Goal: Communication & Community: Participate in discussion

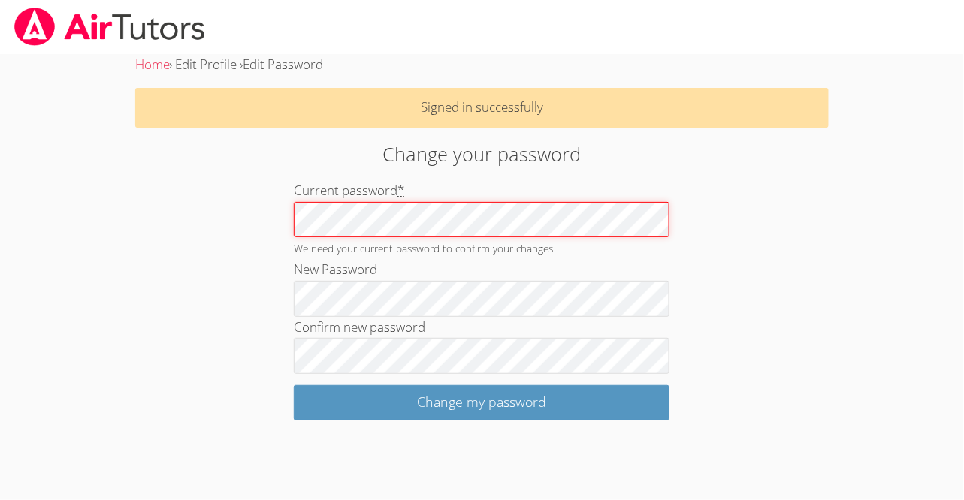
click at [262, 214] on div "Change your password Current password * We need your current password to confir…" at bounding box center [482, 280] width 521 height 281
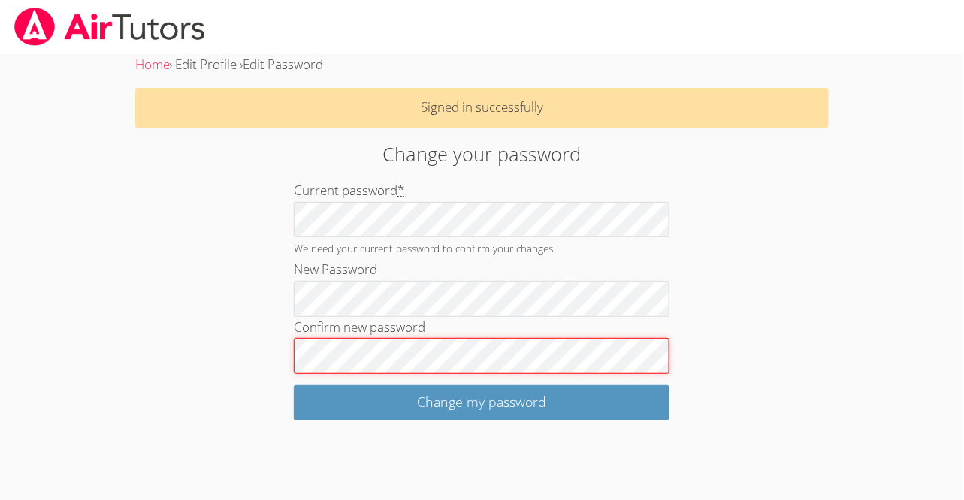
click at [294, 385] on input "Change my password" at bounding box center [482, 402] width 376 height 35
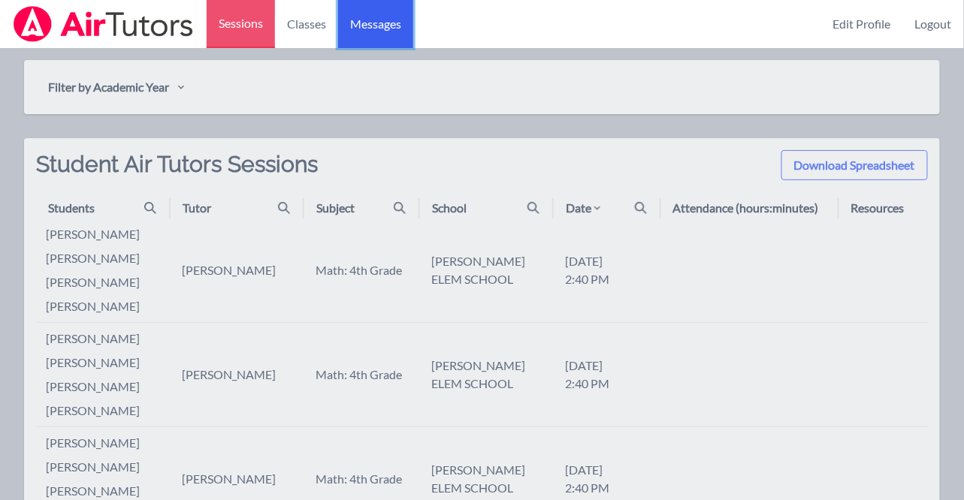
click at [396, 24] on span "Messages" at bounding box center [375, 24] width 51 height 18
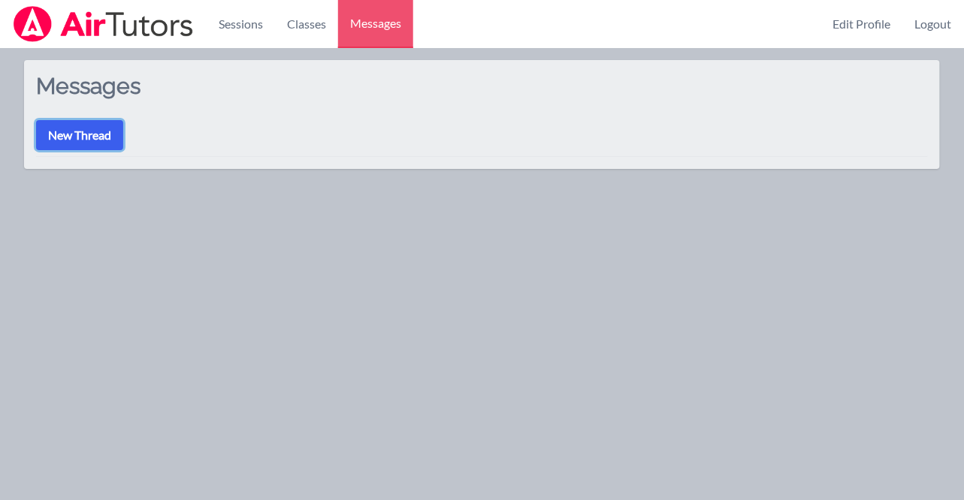
click at [83, 144] on button "New Thread" at bounding box center [79, 135] width 87 height 30
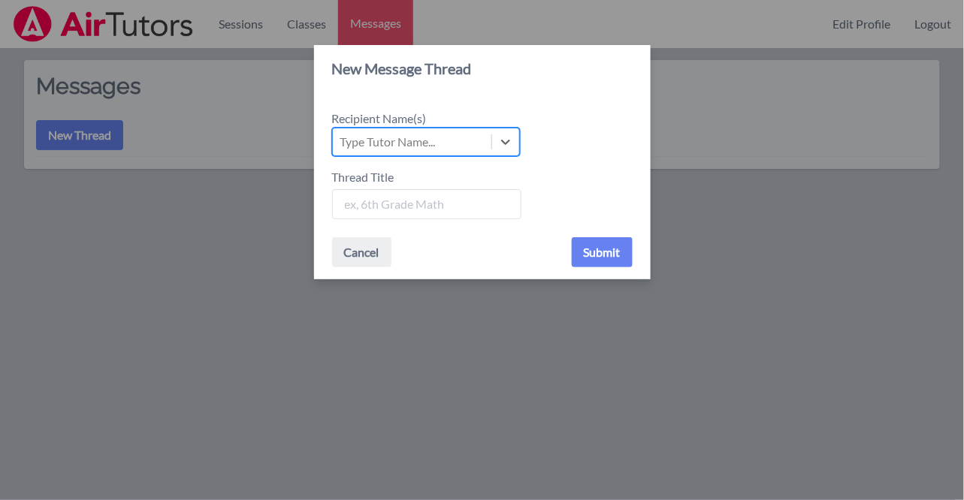
click at [485, 15] on div "New Message Thread Recipient Name(s) Select is focused ,type to refine list, pr…" at bounding box center [482, 250] width 964 height 500
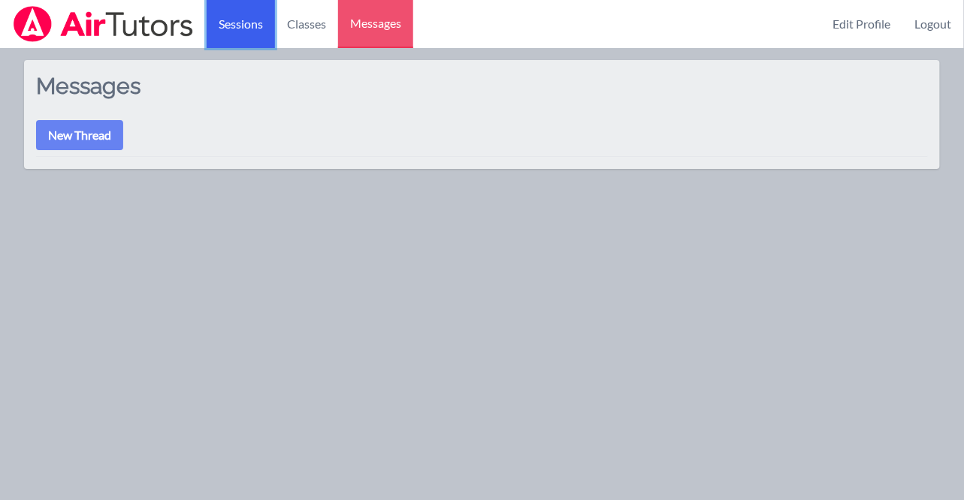
click at [240, 26] on link "Sessions" at bounding box center [241, 24] width 68 height 48
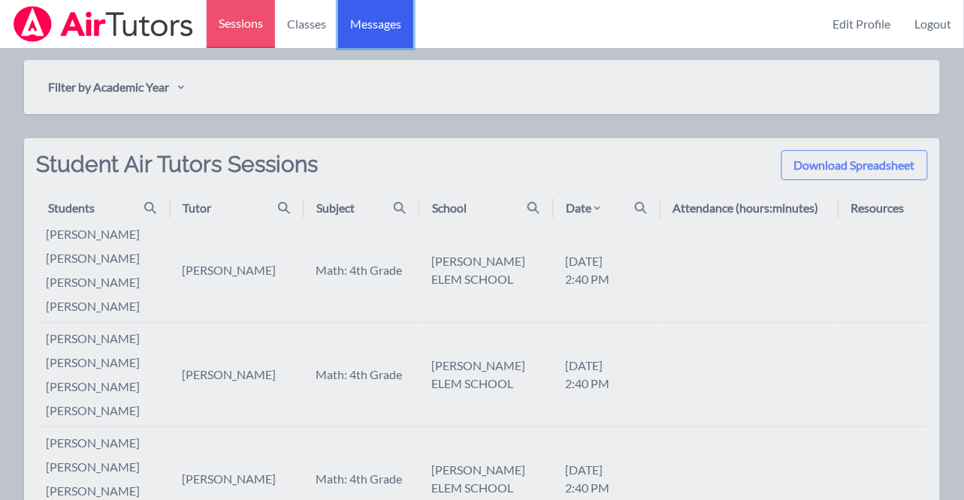
click at [361, 23] on span "Messages" at bounding box center [375, 24] width 51 height 18
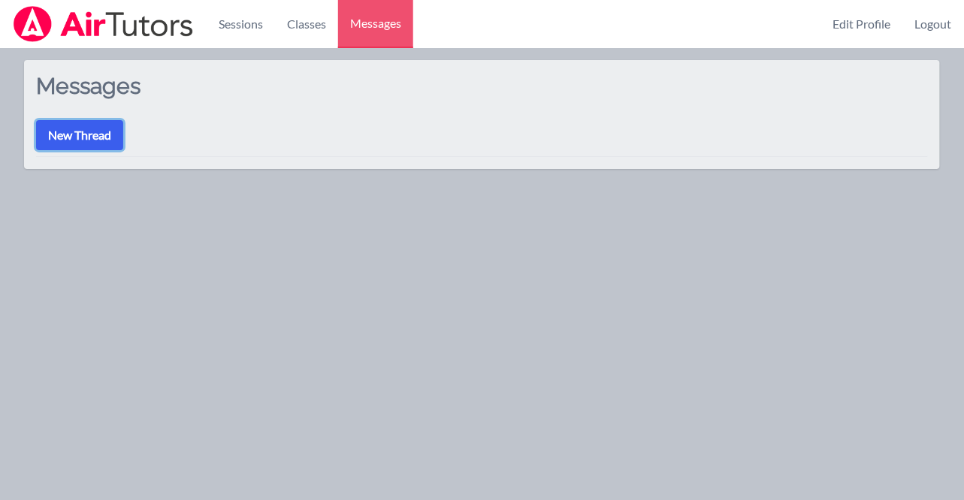
click at [118, 130] on button "New Thread" at bounding box center [79, 135] width 87 height 30
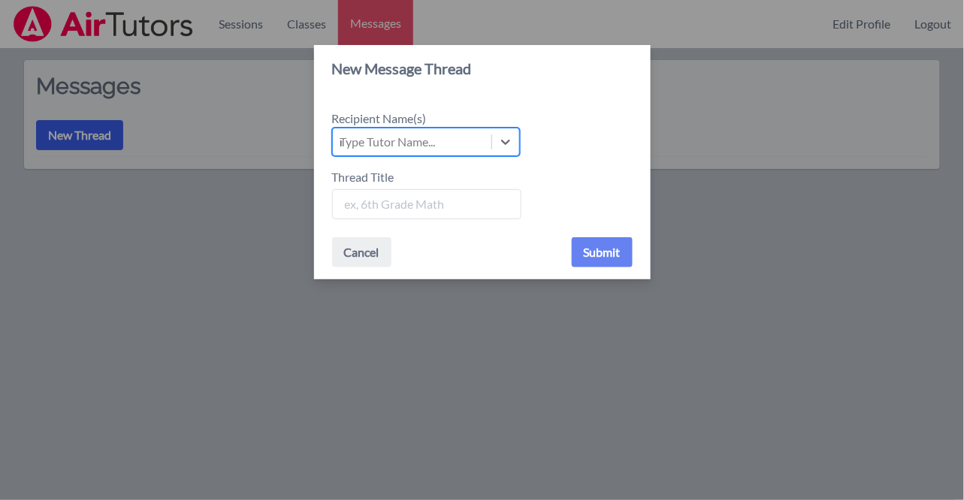
type input "ro"
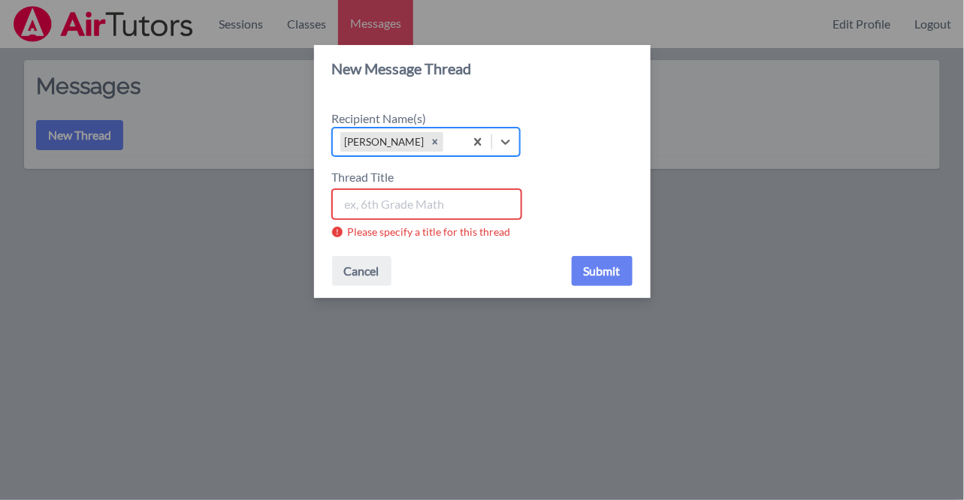
click at [429, 195] on input "Thread Title" at bounding box center [426, 204] width 189 height 30
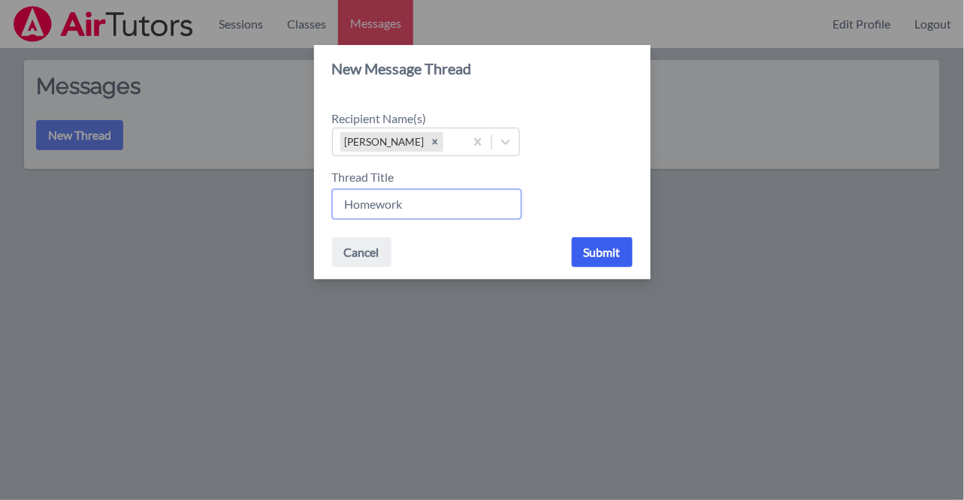
type input "Homework"
click at [603, 260] on button "Submit" at bounding box center [602, 252] width 61 height 30
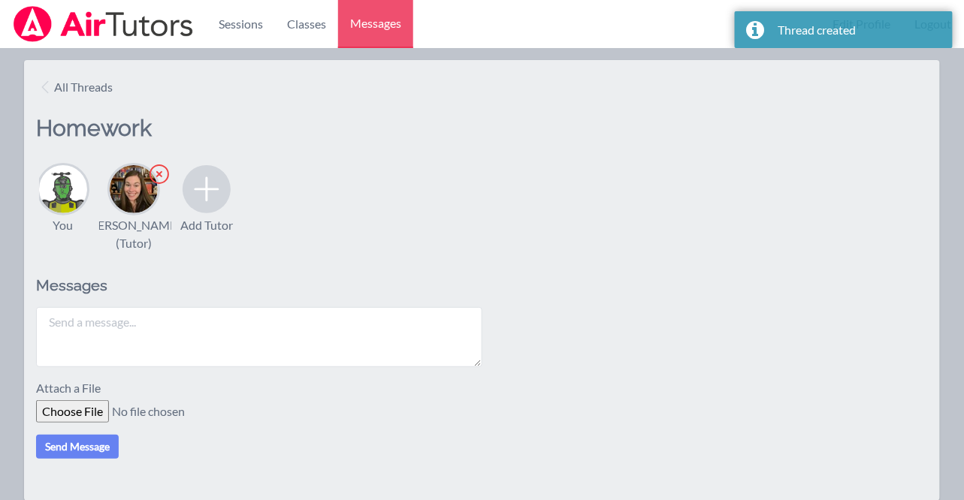
scroll to position [72, 0]
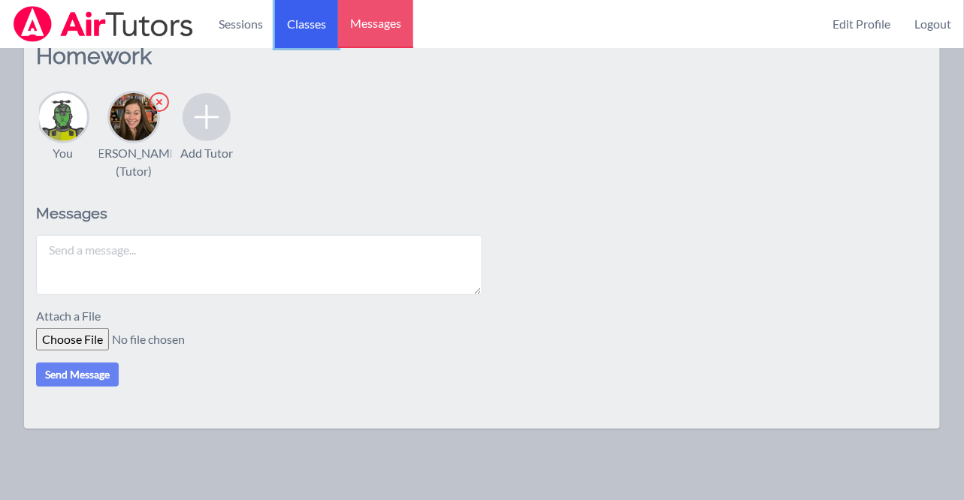
click at [311, 34] on link "Classes" at bounding box center [306, 24] width 63 height 48
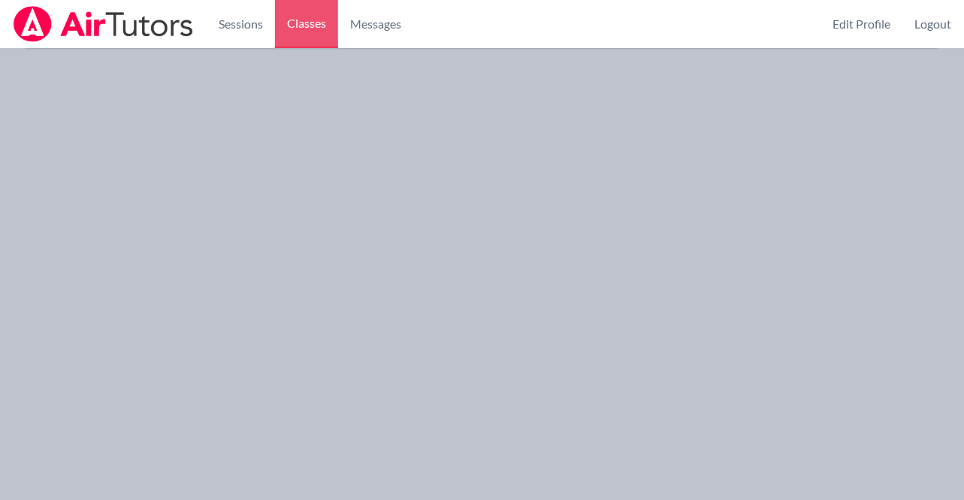
scroll to position [48, 0]
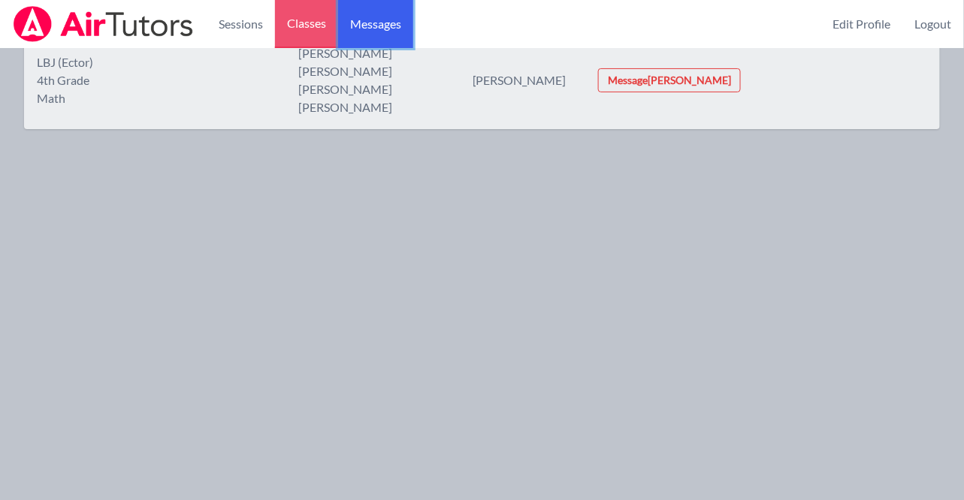
click at [359, 26] on span "Messages" at bounding box center [375, 24] width 51 height 18
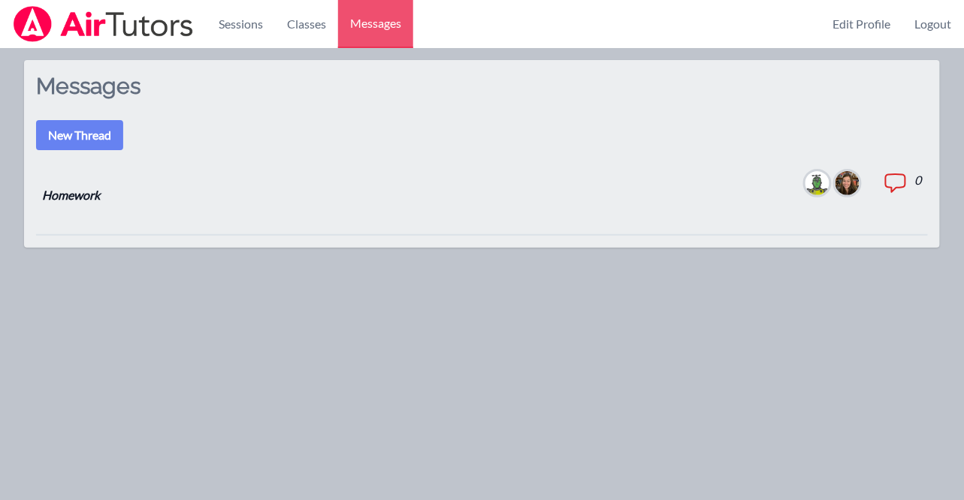
click at [817, 181] on img at bounding box center [817, 183] width 24 height 24
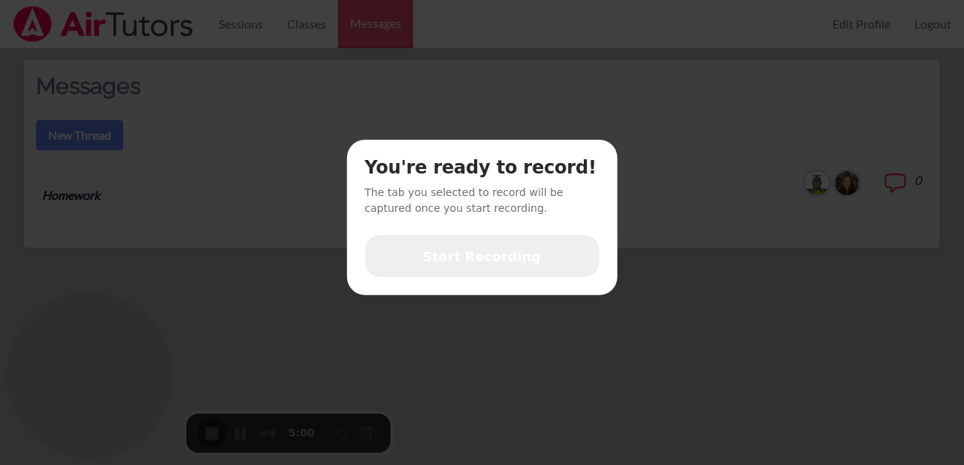
click at [482, 254] on span "Start Recording" at bounding box center [482, 257] width 118 height 20
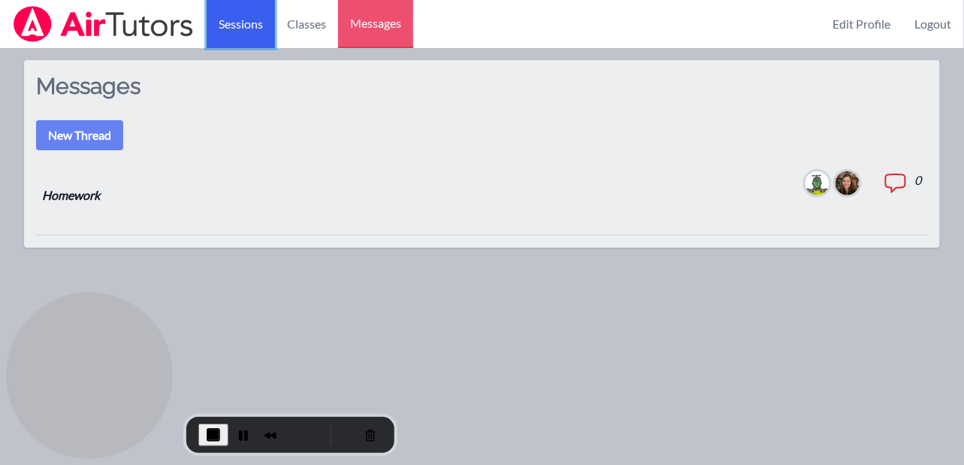
click at [219, 20] on link "Sessions" at bounding box center [241, 24] width 68 height 48
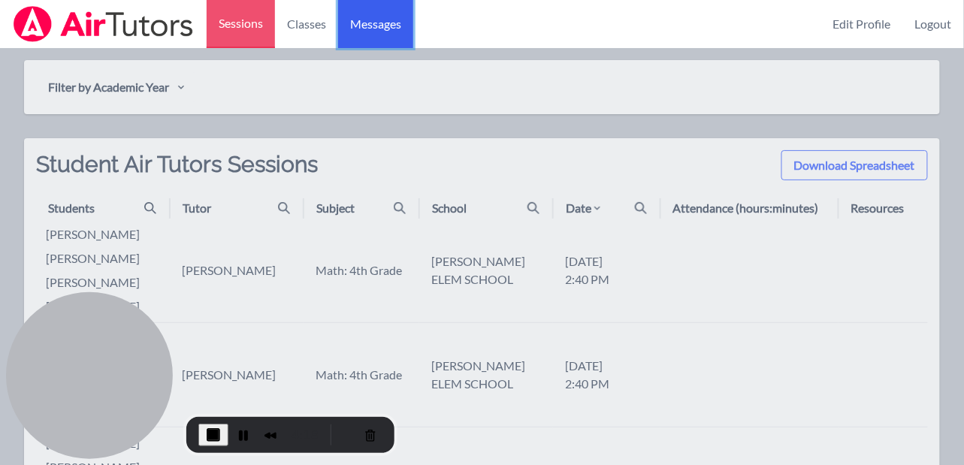
click at [378, 32] on span "Messages" at bounding box center [375, 24] width 51 height 18
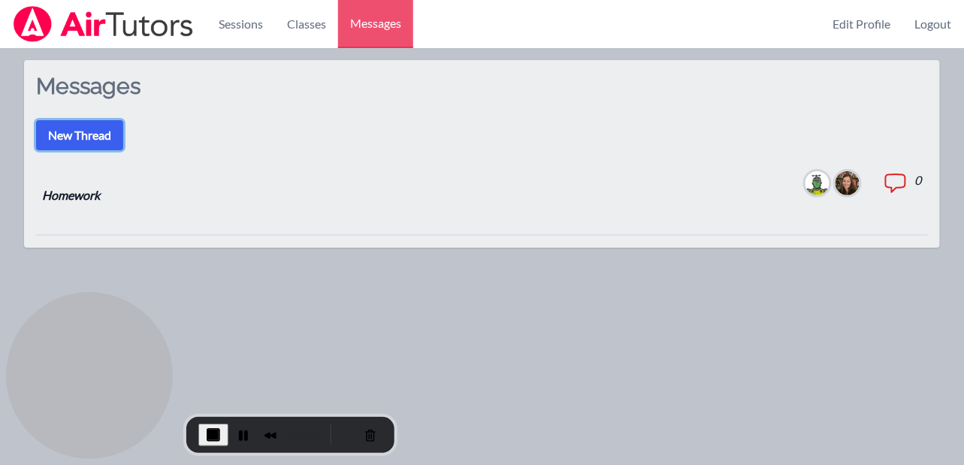
click at [86, 129] on button "New Thread" at bounding box center [79, 135] width 87 height 30
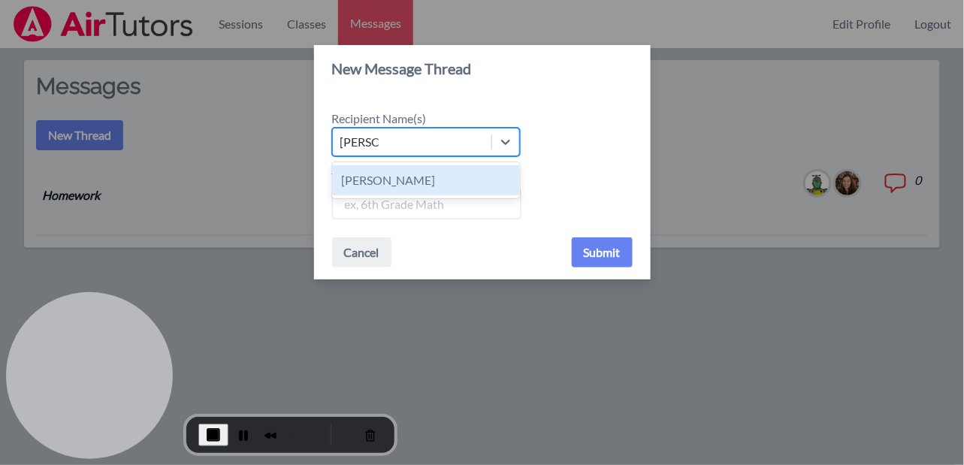
type input "roxanne"
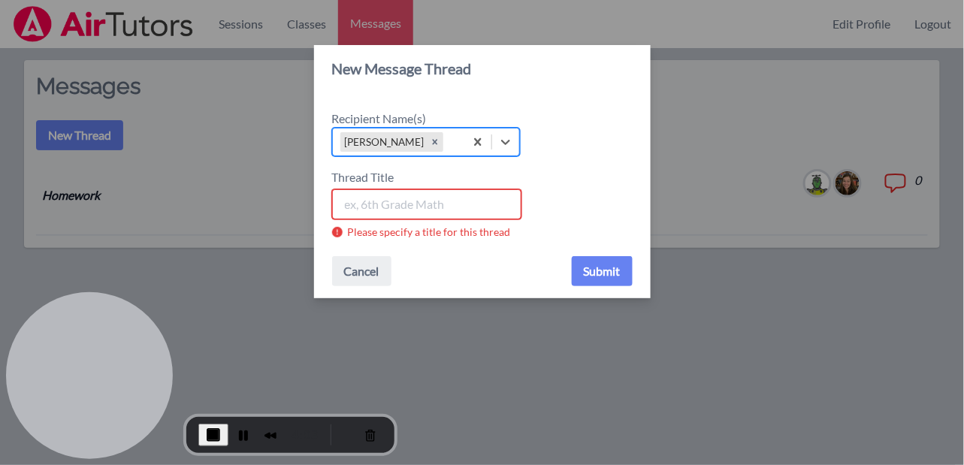
click at [410, 210] on input "Thread Title" at bounding box center [426, 204] width 189 height 30
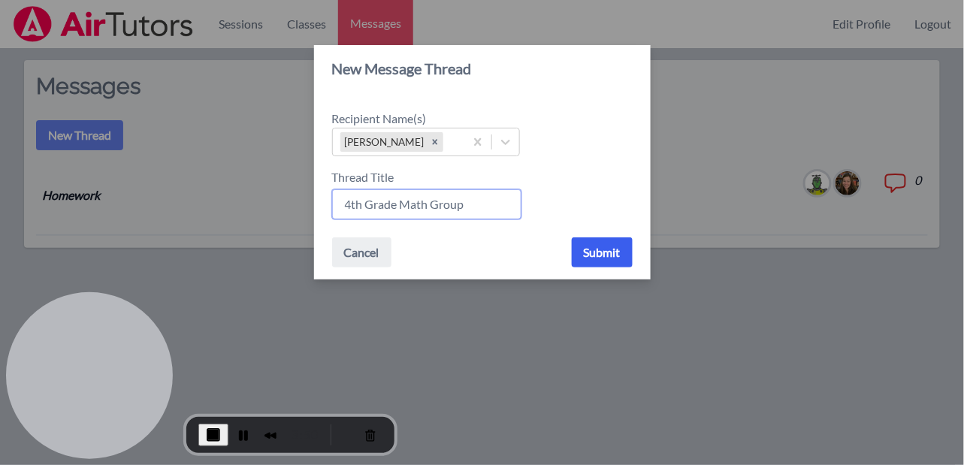
type input "4th Grade Math Group"
click at [595, 260] on button "Submit" at bounding box center [602, 252] width 61 height 30
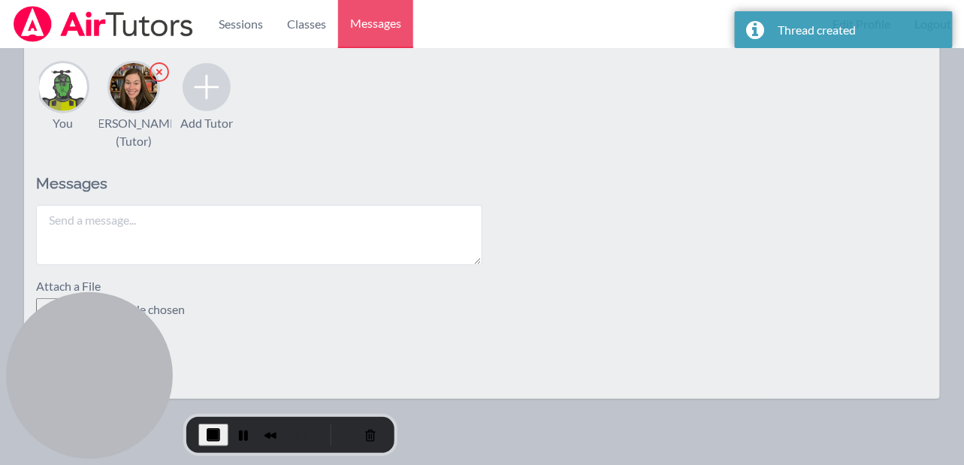
scroll to position [107, 0]
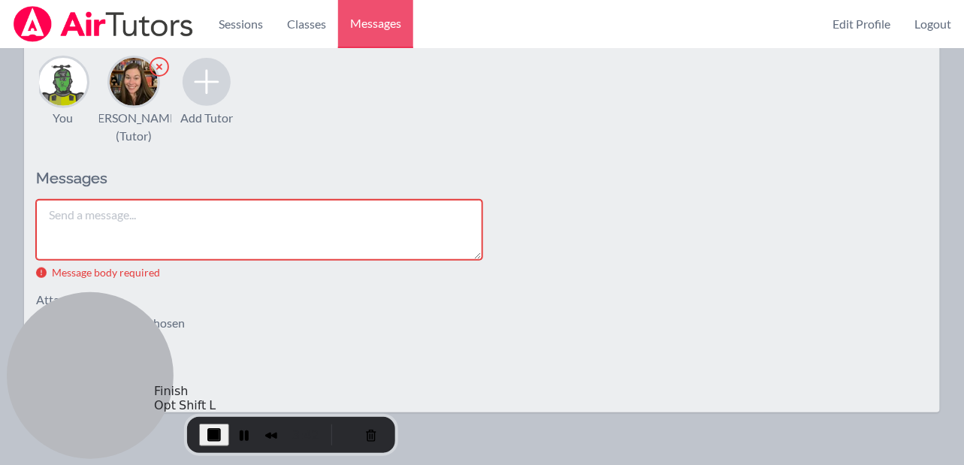
click at [207, 437] on span "End Recording" at bounding box center [214, 435] width 18 height 18
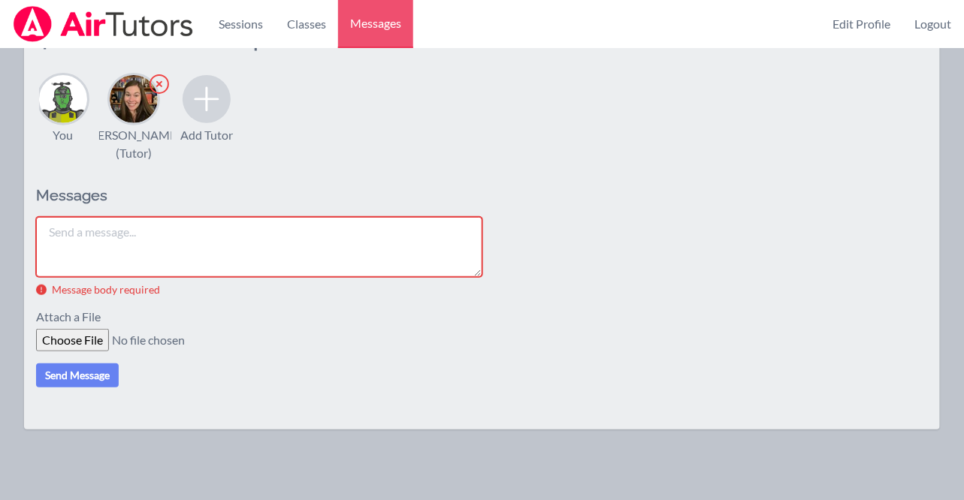
scroll to position [0, 0]
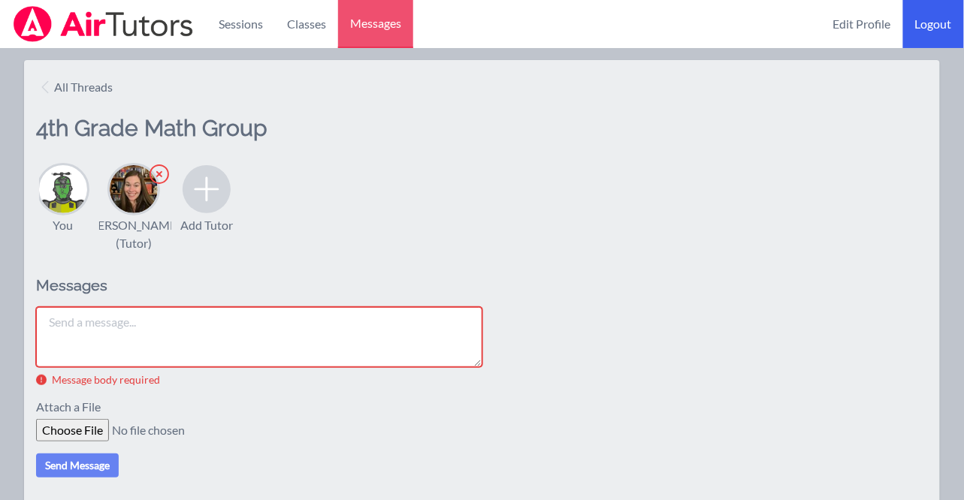
click at [937, 28] on link "Logout" at bounding box center [933, 24] width 61 height 48
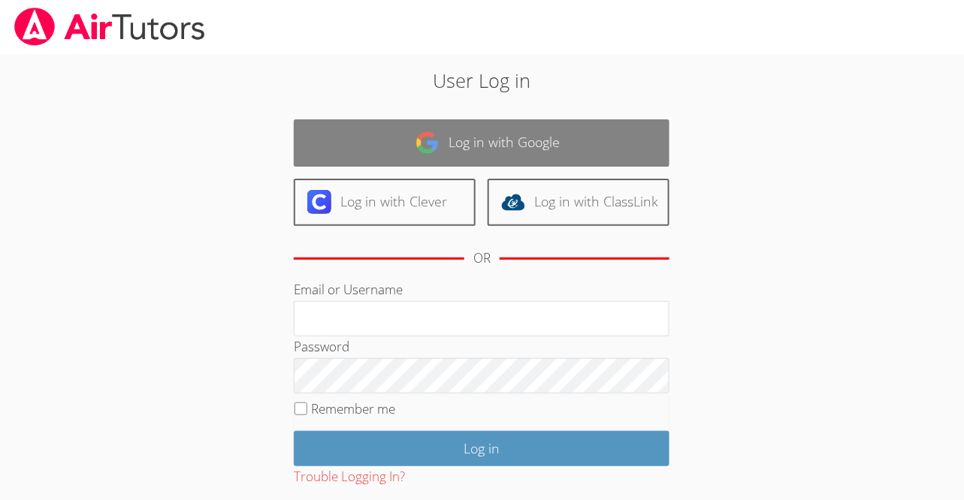
type input "geier.roxy@gmail.com"
click at [502, 140] on link "Log in with Google" at bounding box center [482, 142] width 376 height 47
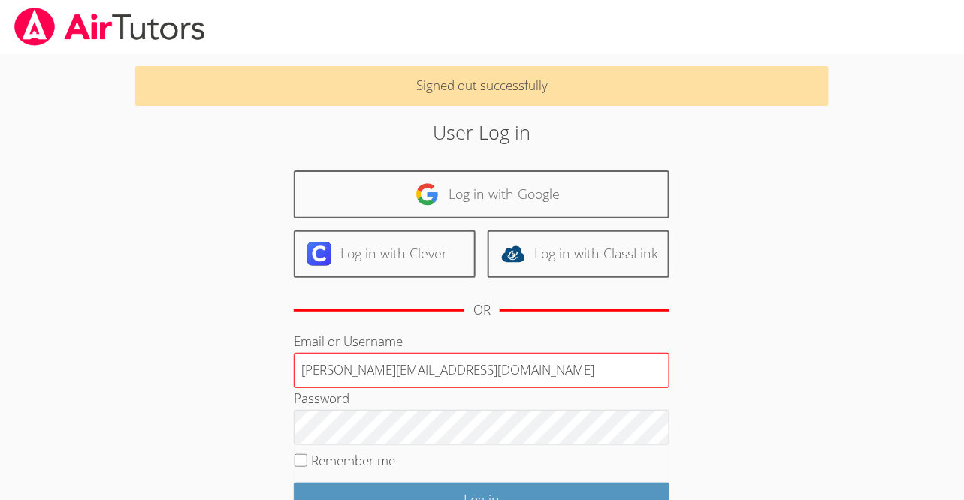
click at [425, 361] on input "[PERSON_NAME][EMAIL_ADDRESS][DOMAIN_NAME]" at bounding box center [482, 371] width 376 height 36
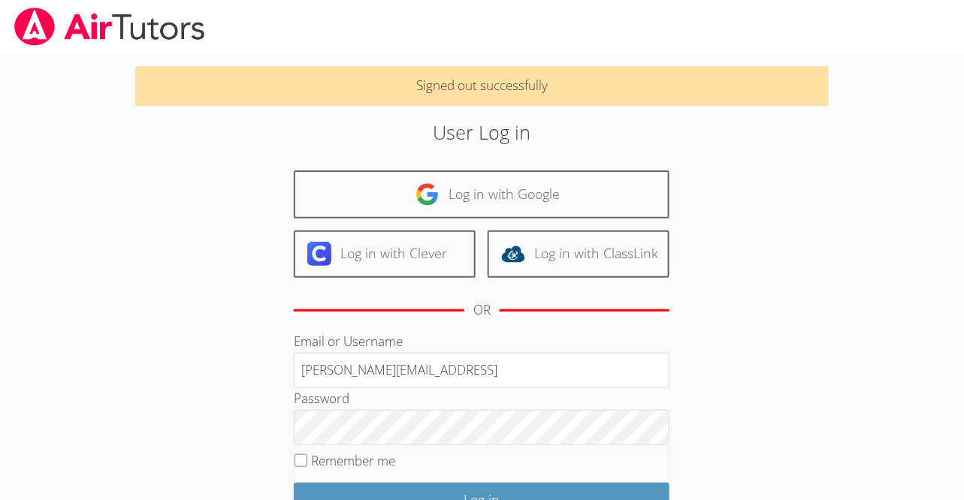
drag, startPoint x: 452, startPoint y: 368, endPoint x: 228, endPoint y: 352, distance: 224.5
click at [228, 352] on div "User Log in Log in with Google Log in with Clever Log in with ClassLink OR Emai…" at bounding box center [482, 366] width 521 height 497
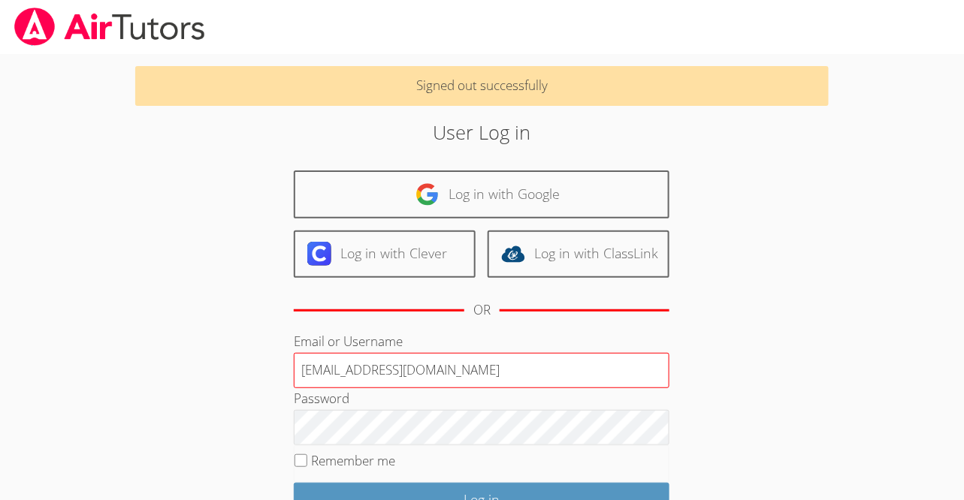
drag, startPoint x: 428, startPoint y: 367, endPoint x: 384, endPoint y: 370, distance: 44.4
click at [384, 370] on input "roxannesego+student@airtutors.org" at bounding box center [482, 371] width 376 height 36
type input "roxannesego+teacher@airtutors.org"
click at [294, 483] on input "Log in" at bounding box center [482, 500] width 376 height 35
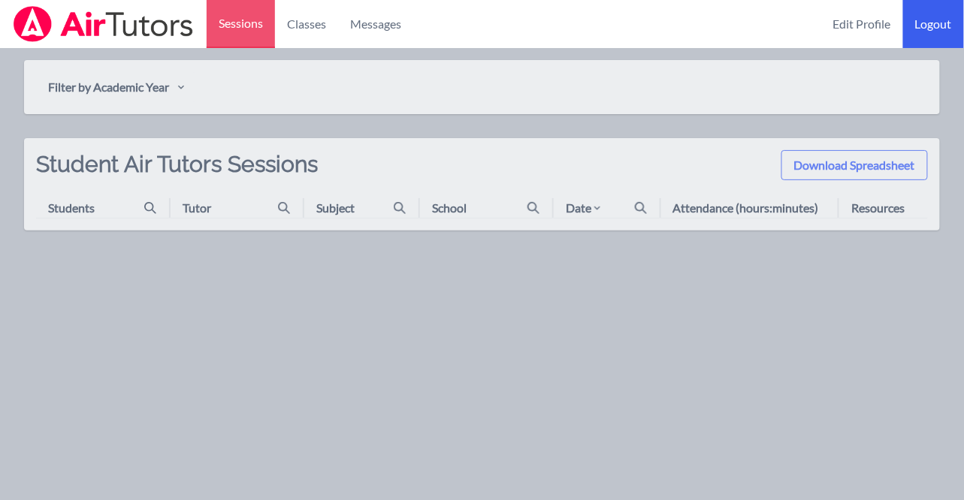
click at [941, 29] on link "Logout" at bounding box center [933, 24] width 61 height 48
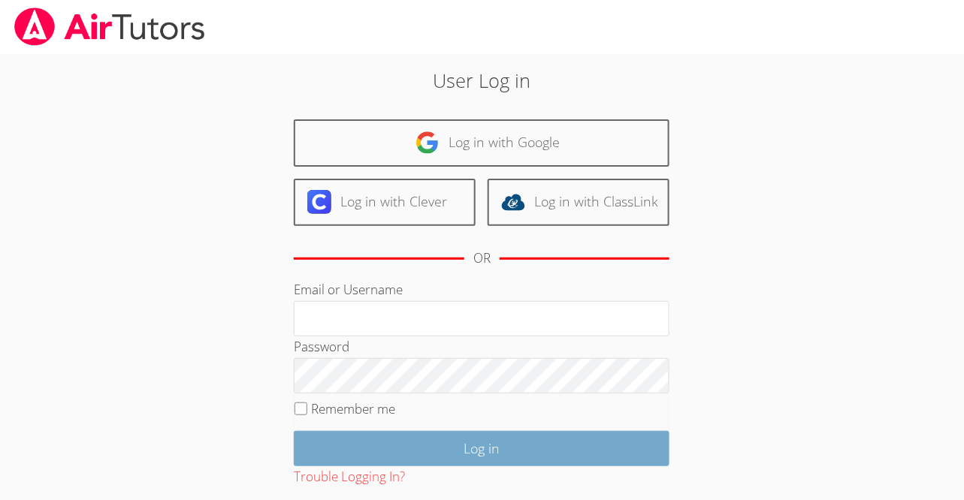
type input "[PERSON_NAME][EMAIL_ADDRESS][DOMAIN_NAME]"
click at [418, 438] on input "Log in" at bounding box center [482, 448] width 376 height 35
